Goal: Information Seeking & Learning: Learn about a topic

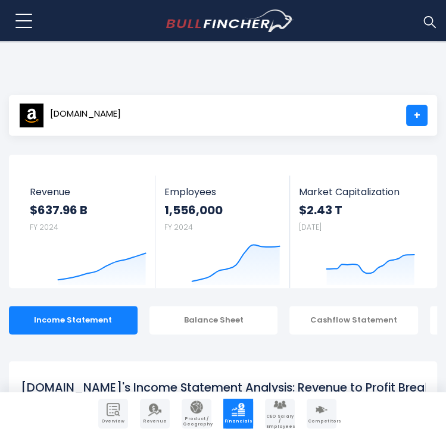
click at [427, 18] on img at bounding box center [429, 21] width 15 height 15
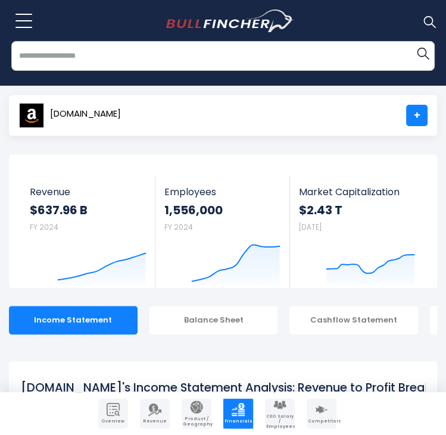
click at [214, 62] on input "search" at bounding box center [222, 56] width 423 height 30
click at [214, 62] on input "********" at bounding box center [222, 56] width 423 height 30
type input "********"
click at [411, 41] on button "Search" at bounding box center [423, 53] width 24 height 24
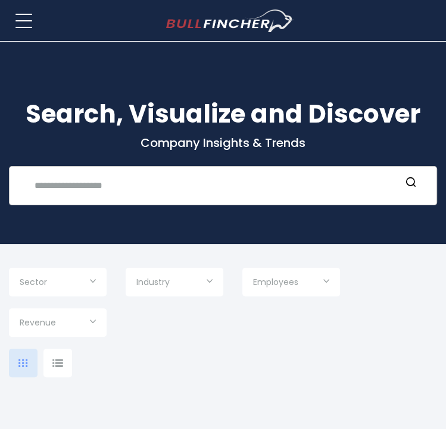
click at [123, 180] on input "text" at bounding box center [213, 185] width 373 height 22
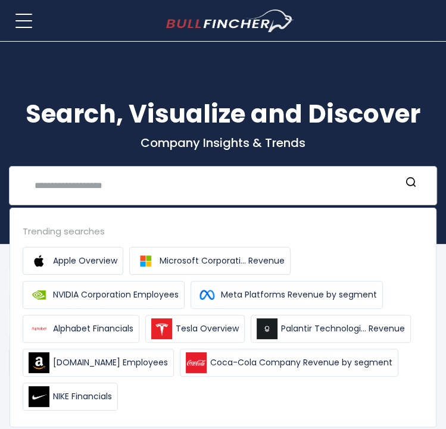
click at [123, 180] on input "text" at bounding box center [213, 185] width 373 height 22
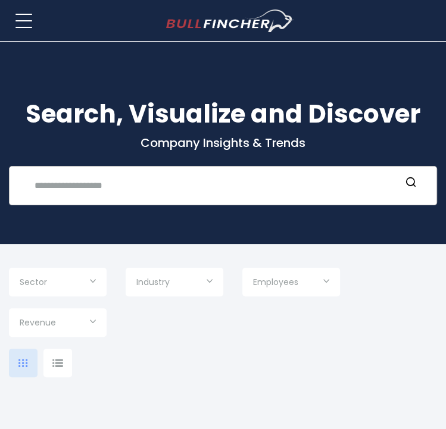
click at [123, 180] on input "text" at bounding box center [213, 185] width 373 height 22
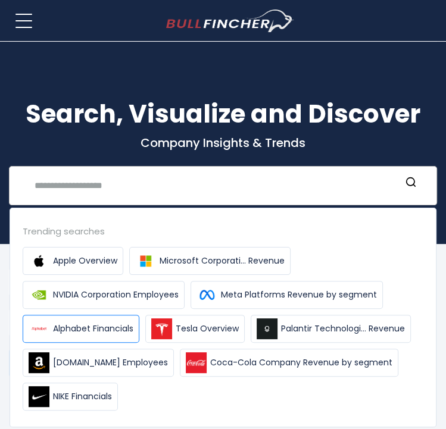
click at [96, 326] on span "Alphabet Financials" at bounding box center [93, 329] width 80 height 13
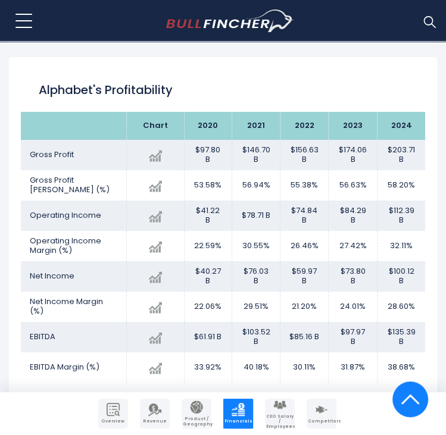
scroll to position [104, 0]
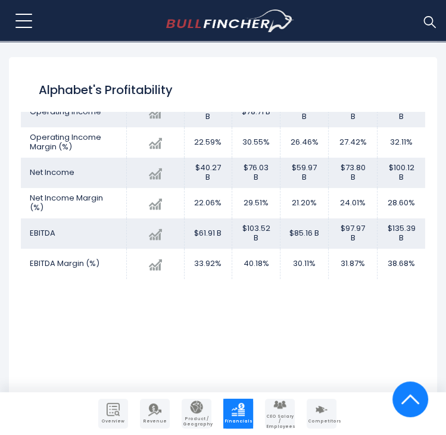
click at [198, 342] on div "Chart 2020 2021 2024" at bounding box center [223, 247] width 404 height 271
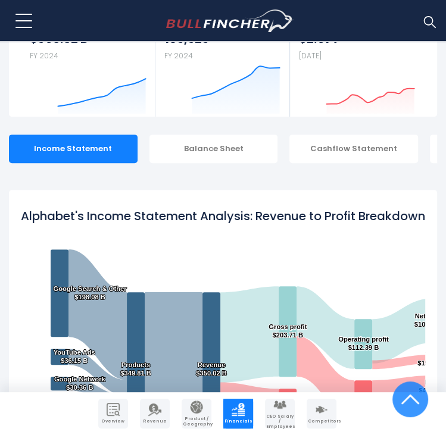
scroll to position [0, 0]
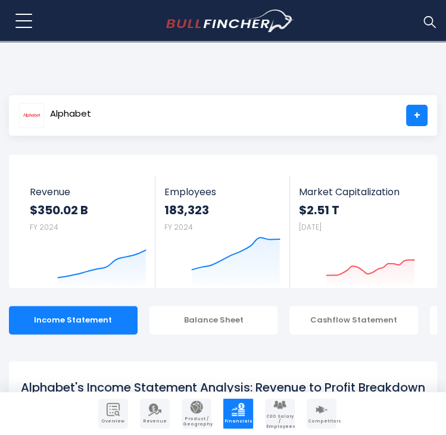
click at [431, 21] on img at bounding box center [429, 21] width 15 height 15
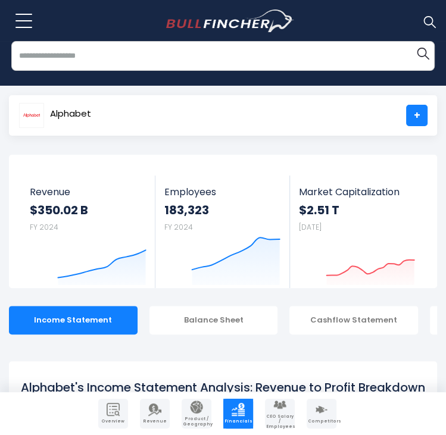
click at [211, 56] on input "search" at bounding box center [222, 56] width 423 height 30
type input "*"
type input "****"
